Goal: Task Accomplishment & Management: Use online tool/utility

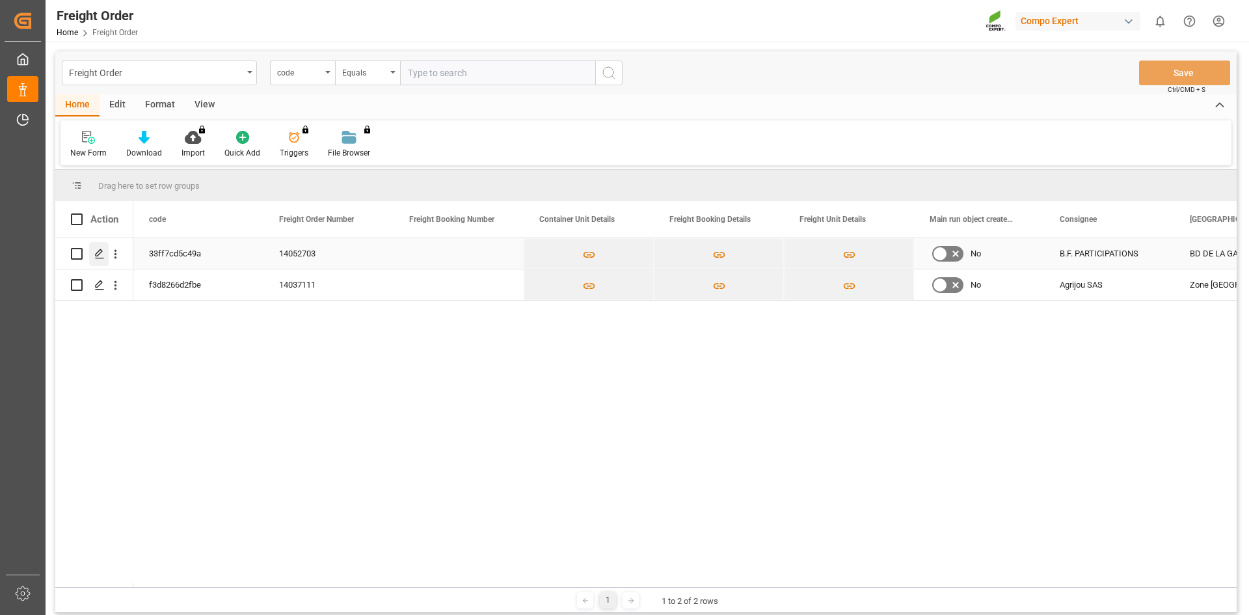
click at [97, 254] on icon "Press SPACE to select this row." at bounding box center [99, 253] width 10 height 10
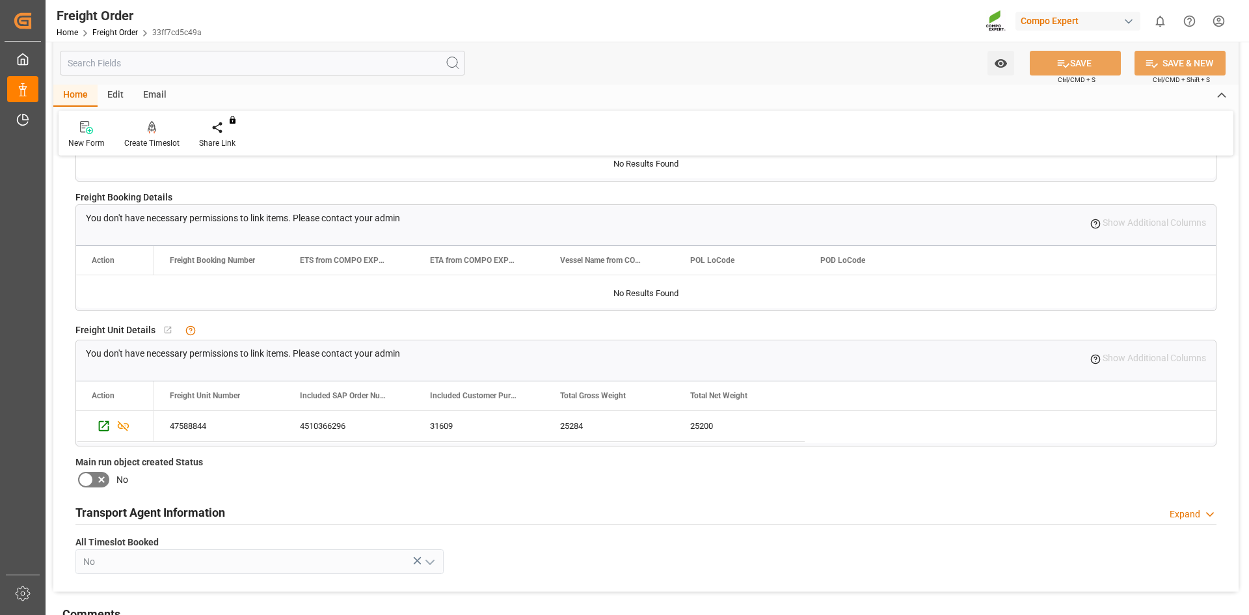
scroll to position [216, 0]
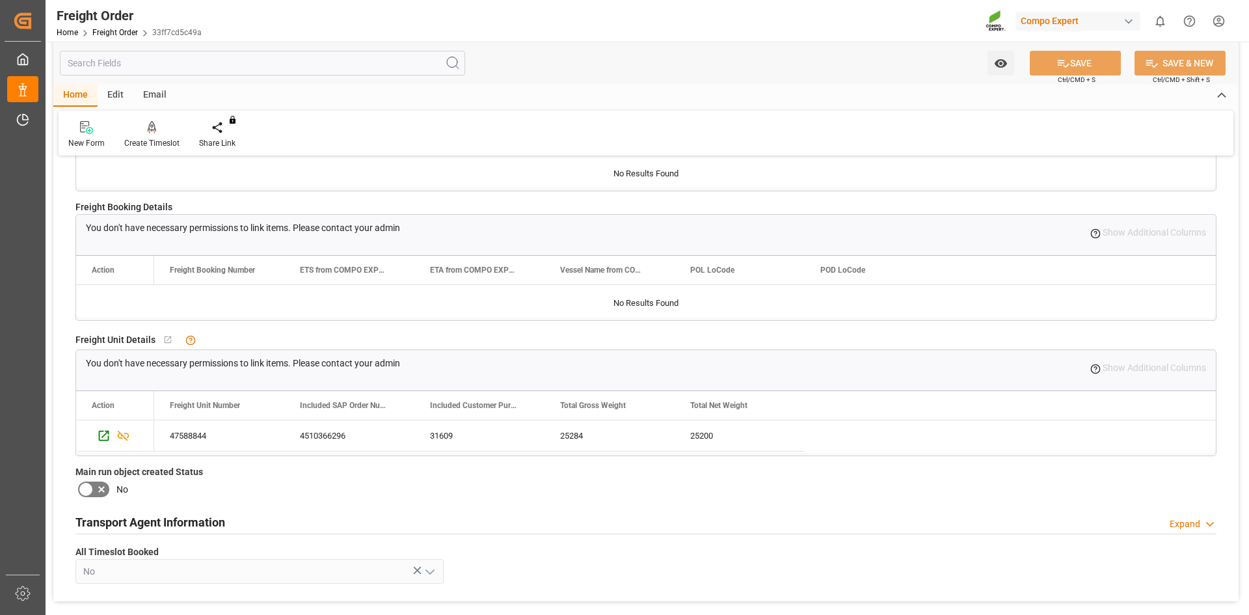
click at [475, 178] on div at bounding box center [646, 171] width 1140 height 33
